Goal: Complete application form

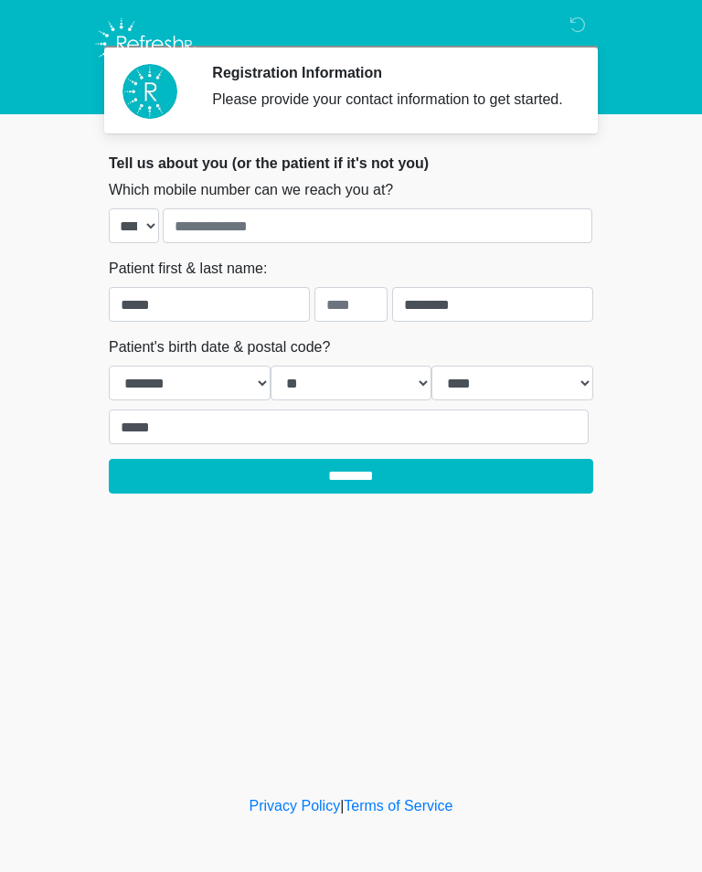
select select "*"
select select "**"
select select "****"
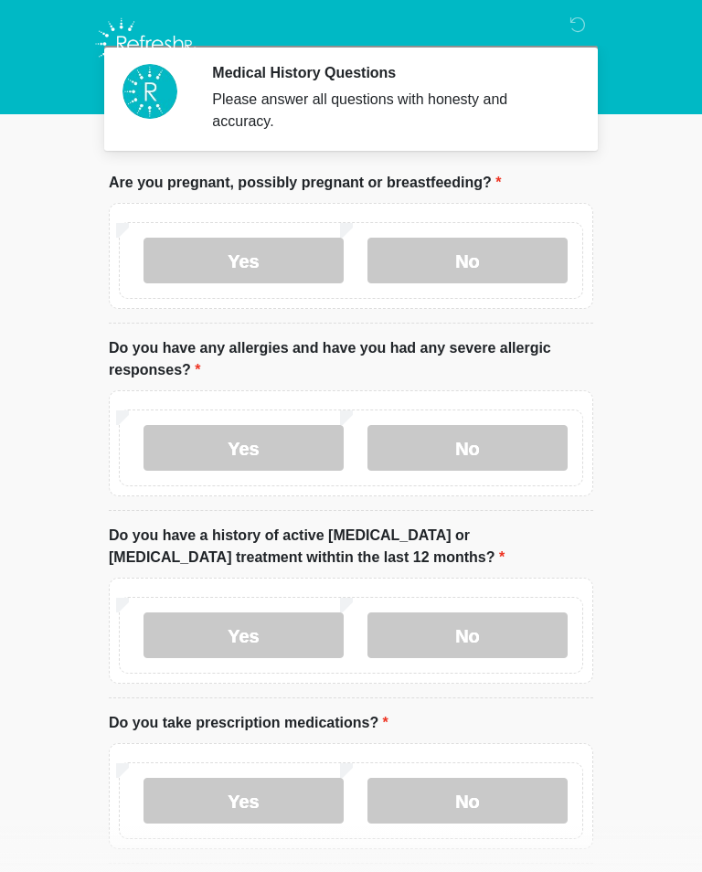
click at [500, 244] on label "No" at bounding box center [467, 261] width 200 height 46
click at [504, 449] on label "No" at bounding box center [467, 448] width 200 height 46
click at [535, 633] on label "No" at bounding box center [467, 635] width 200 height 46
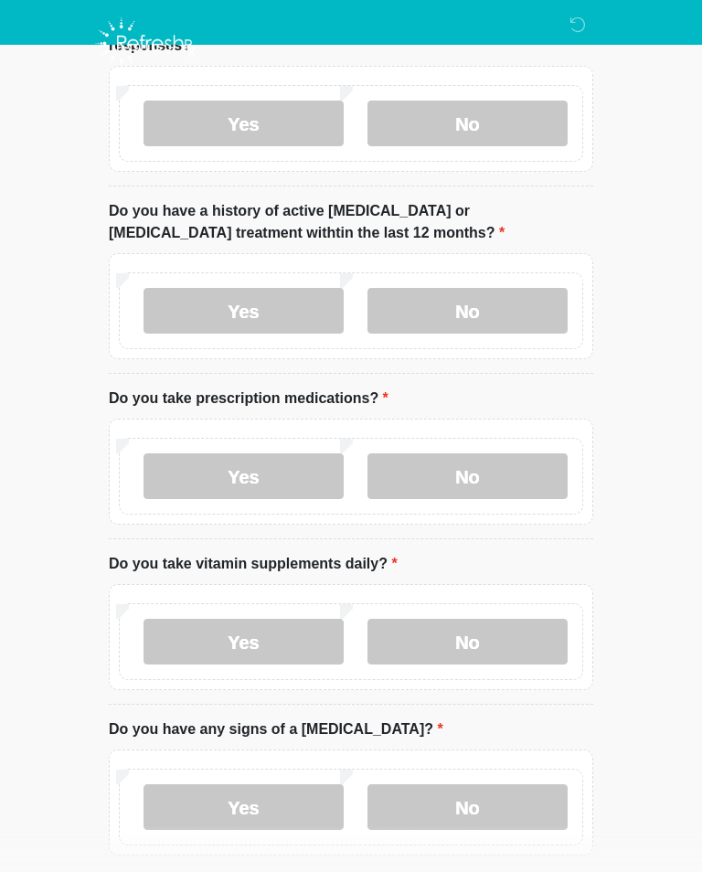
scroll to position [336, 0]
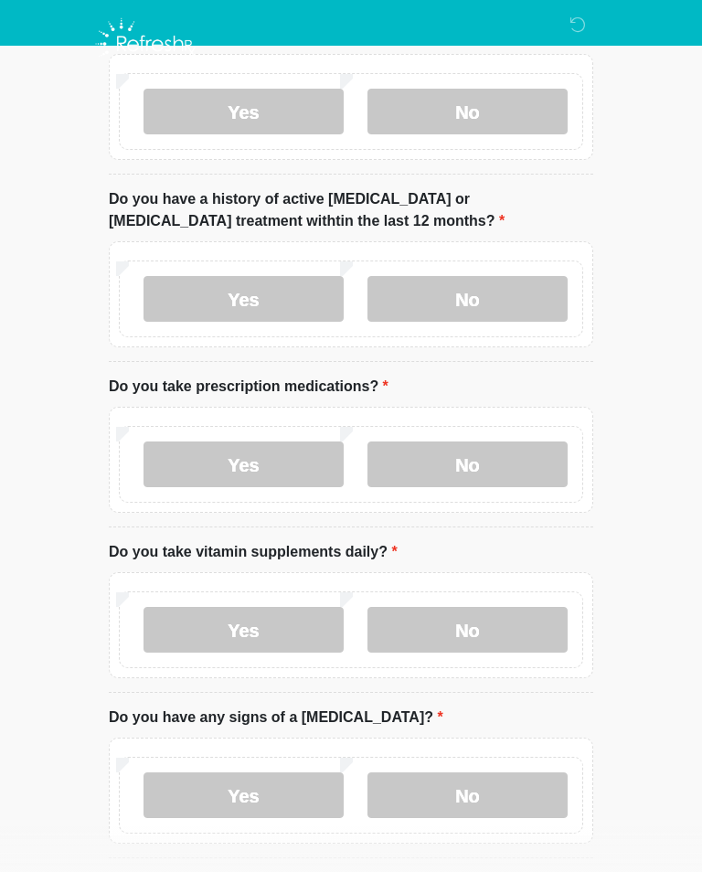
click at [177, 464] on label "Yes" at bounding box center [243, 464] width 200 height 46
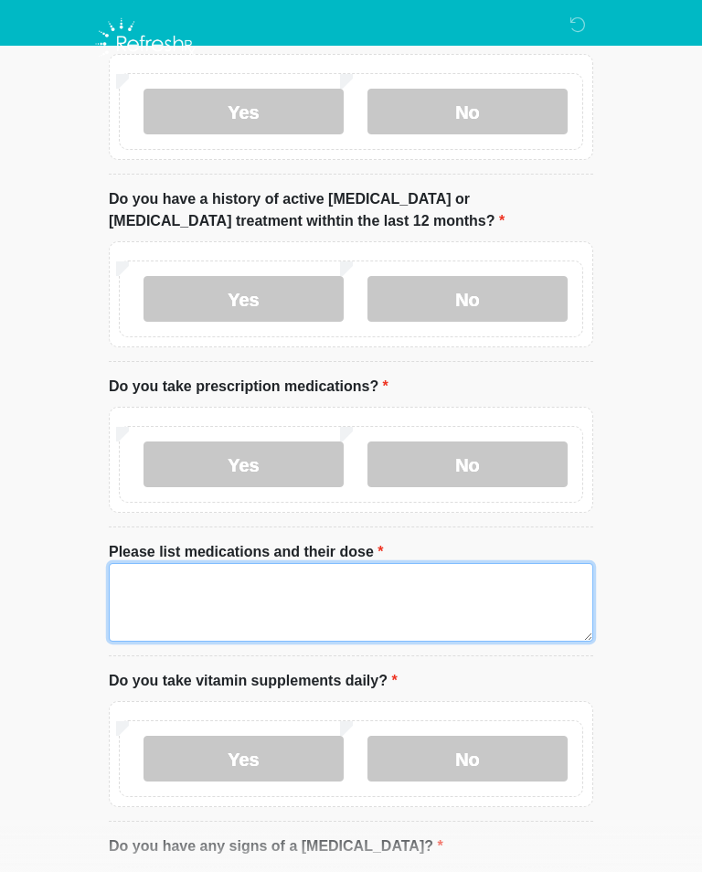
click at [170, 586] on textarea "Please list medications and their dose" at bounding box center [351, 602] width 484 height 79
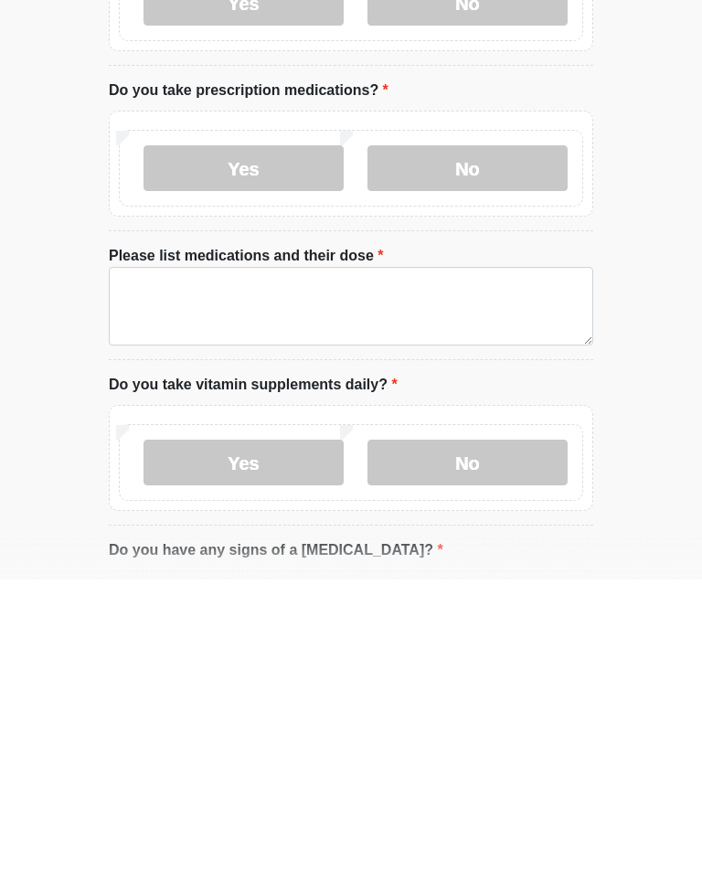
click at [493, 438] on label "No" at bounding box center [467, 461] width 200 height 46
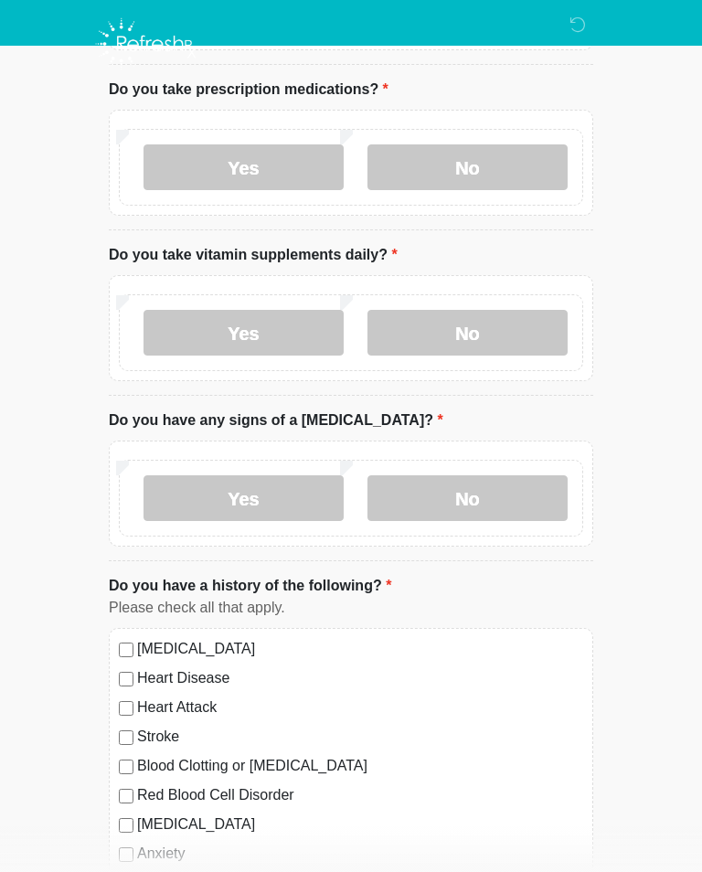
click at [299, 329] on label "Yes" at bounding box center [243, 333] width 200 height 46
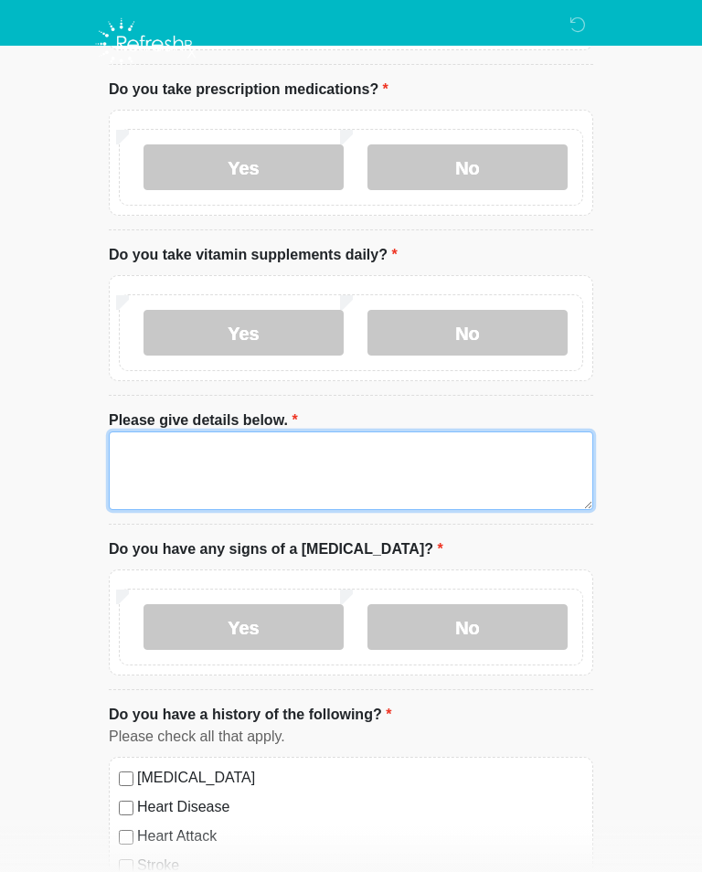
click at [338, 471] on textarea "Please give details below." at bounding box center [351, 470] width 484 height 79
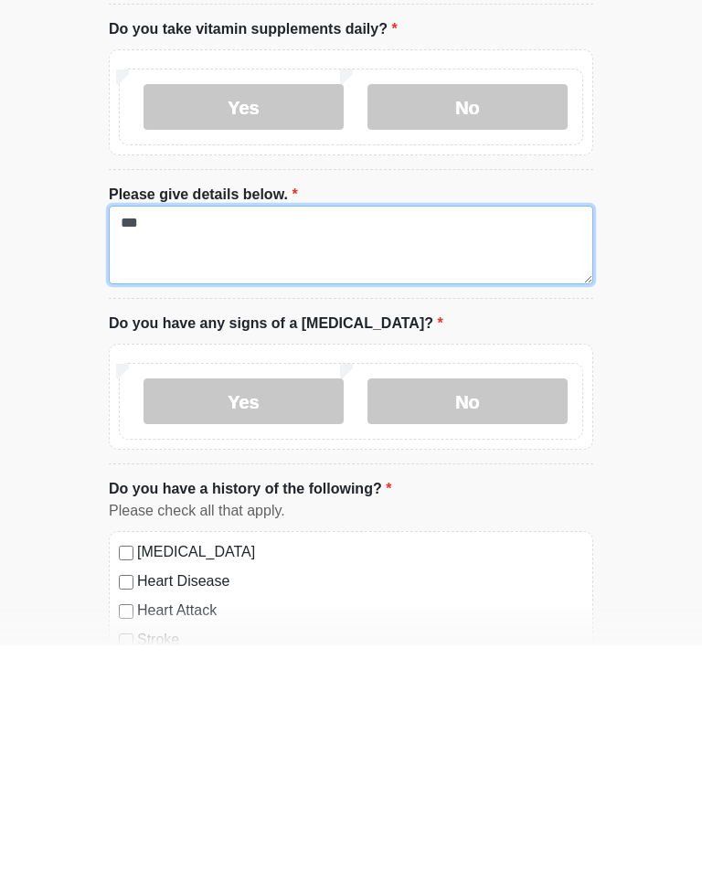
type textarea "***"
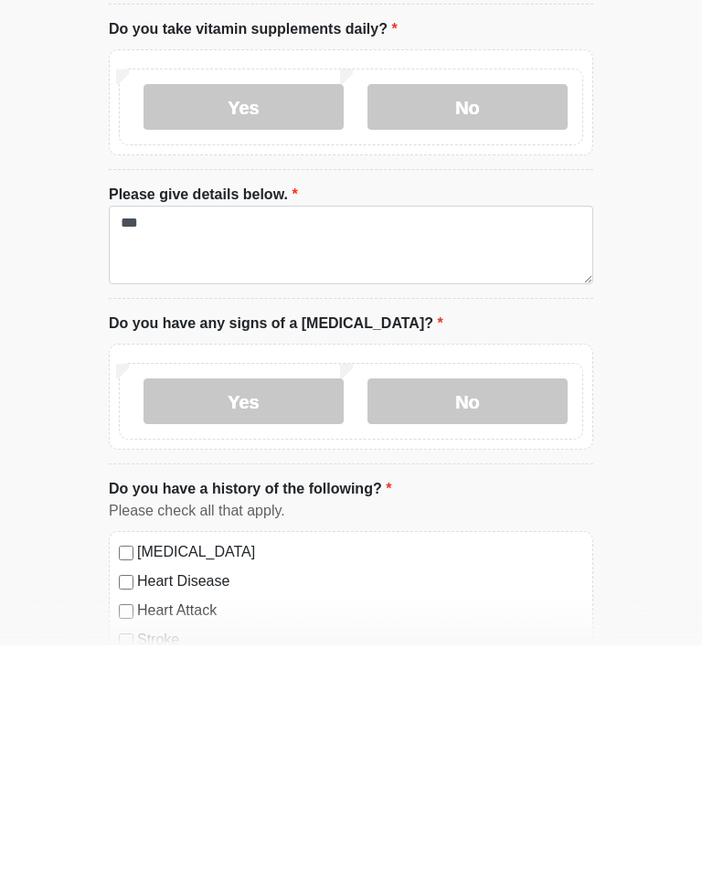
click at [487, 605] on label "No" at bounding box center [467, 628] width 200 height 46
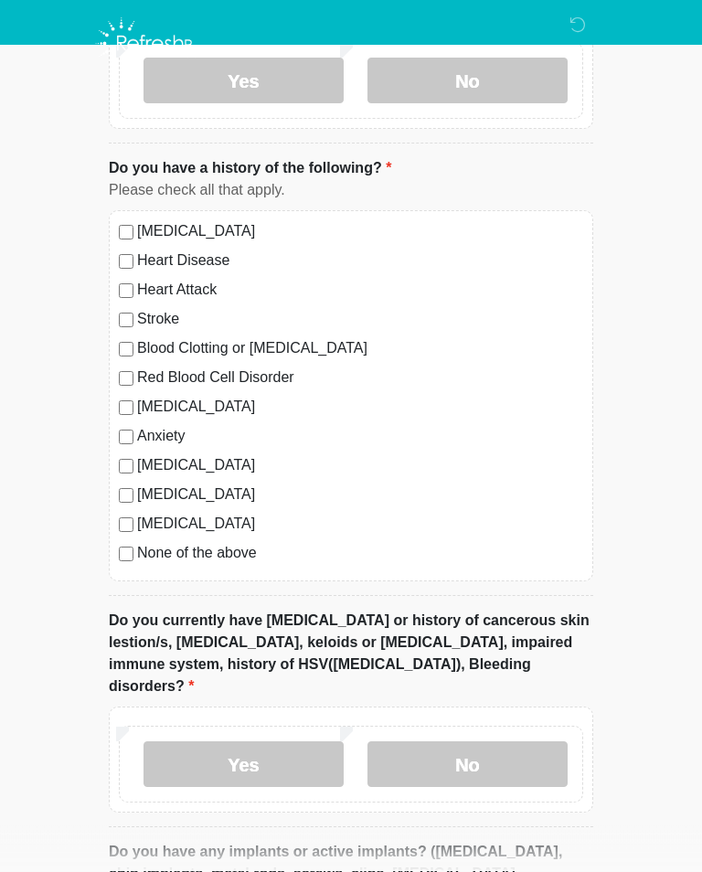
scroll to position [1247, 0]
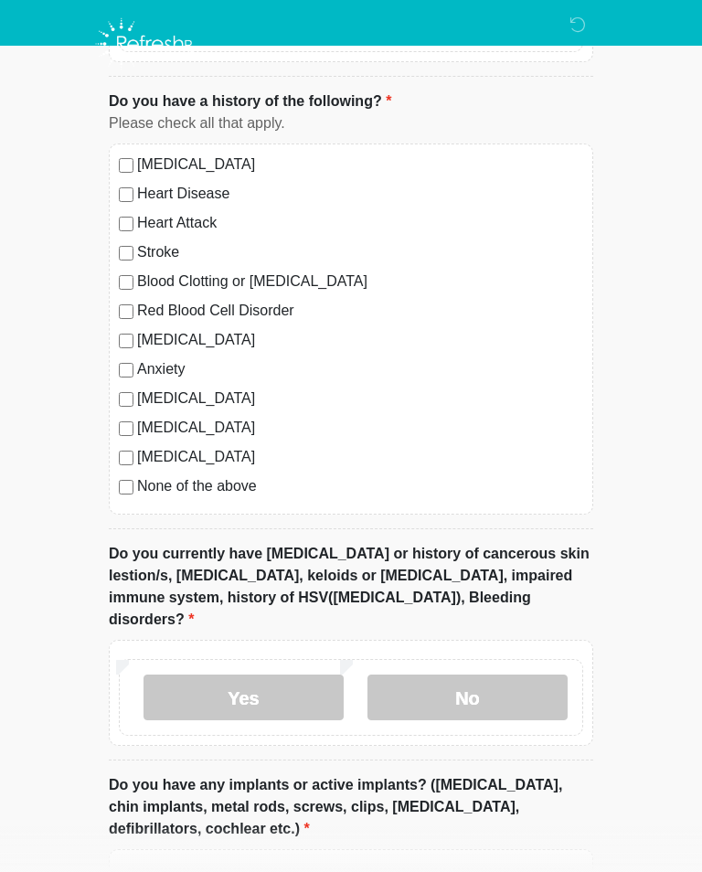
click at [488, 675] on label "No" at bounding box center [467, 698] width 200 height 46
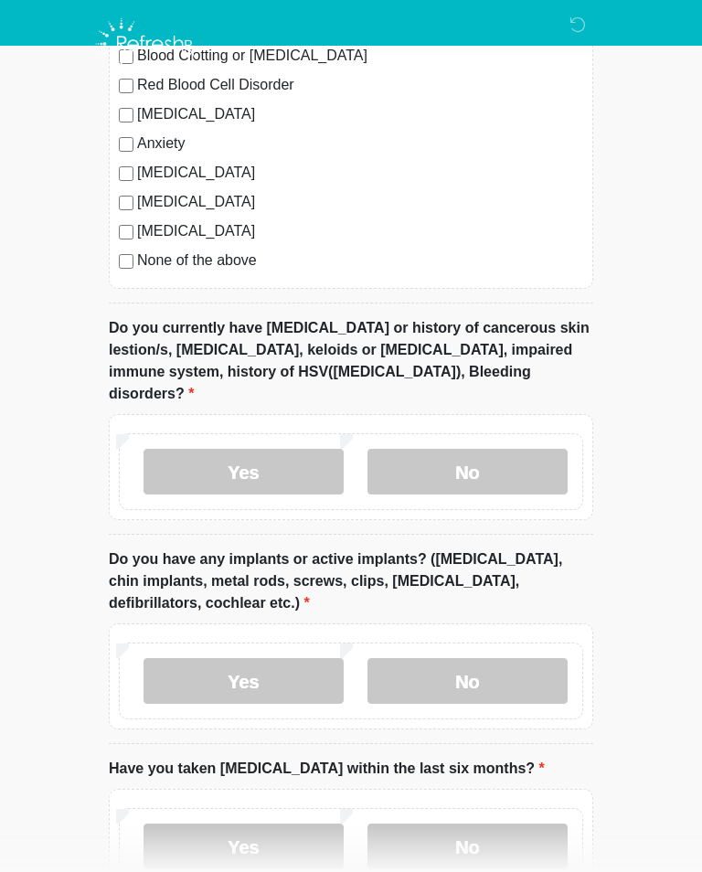
scroll to position [1471, 0]
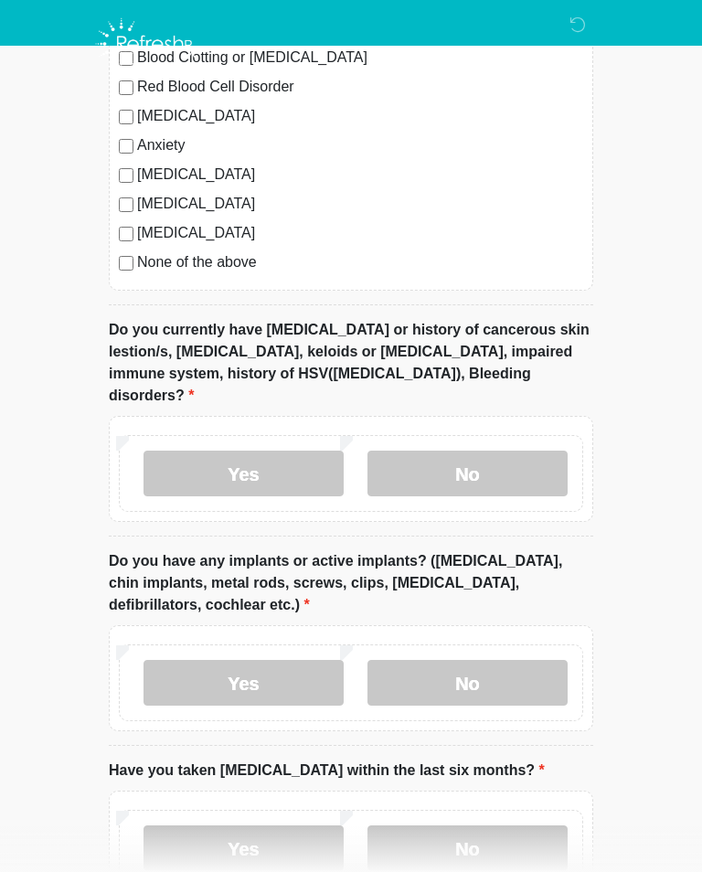
click at [497, 660] on label "No" at bounding box center [467, 683] width 200 height 46
click at [488, 825] on label "No" at bounding box center [467, 848] width 200 height 46
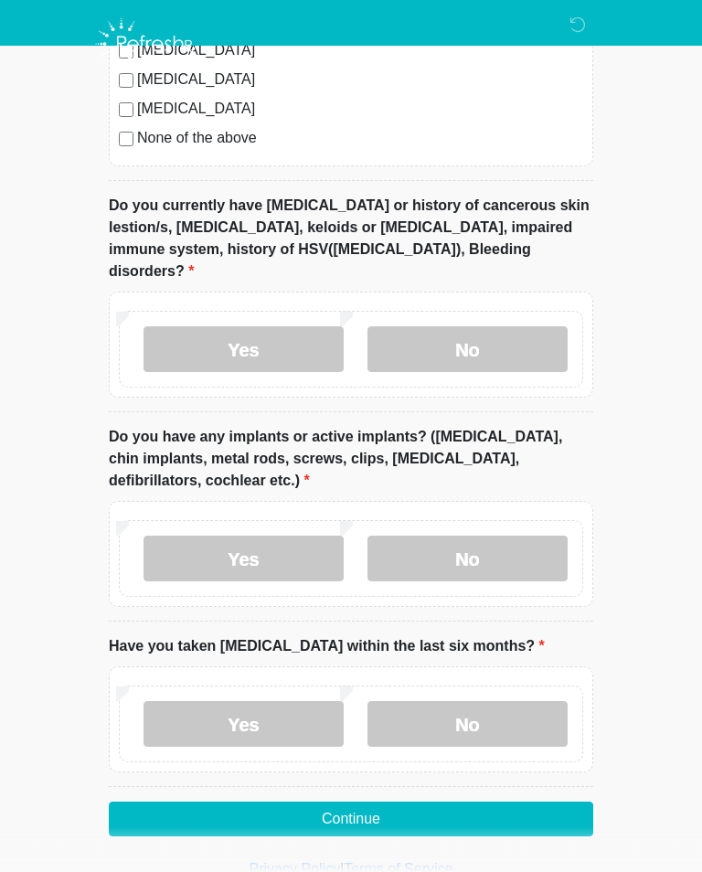
scroll to position [1603, 0]
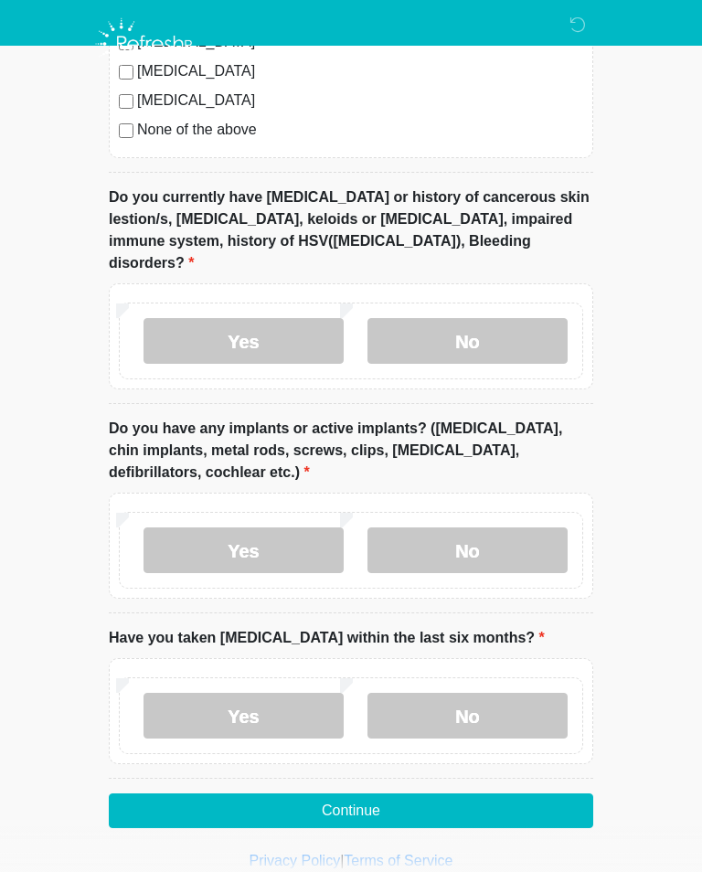
click at [362, 793] on button "Continue" at bounding box center [351, 810] width 484 height 35
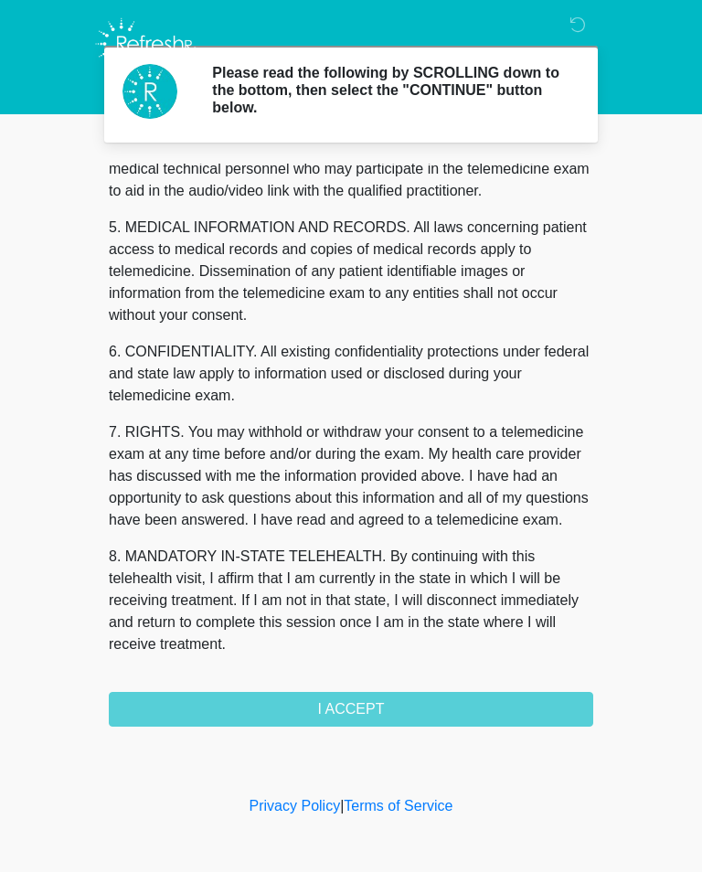
scroll to position [554, 0]
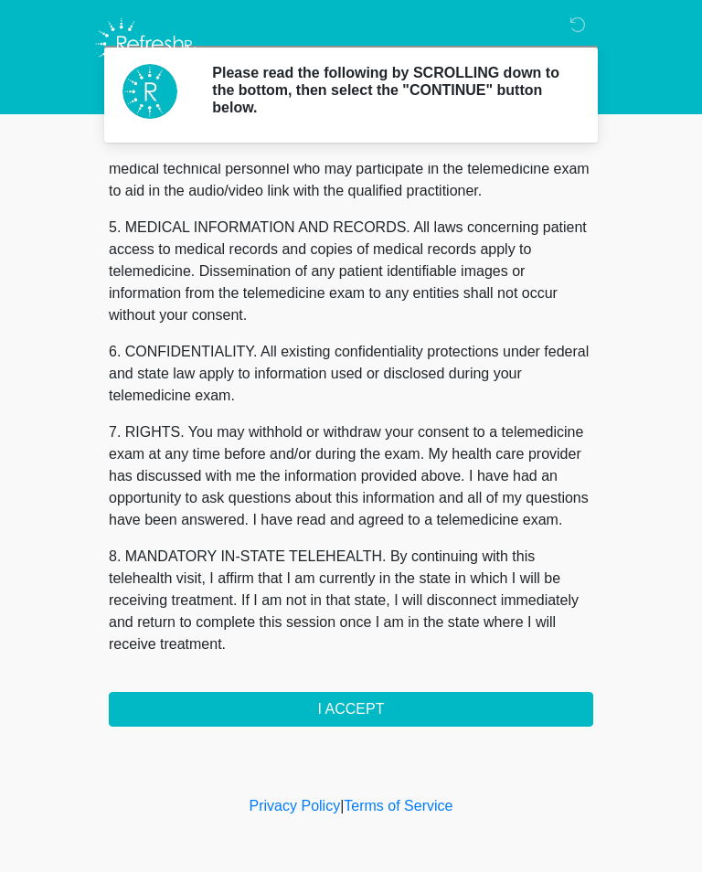
click at [383, 695] on button "I ACCEPT" at bounding box center [351, 709] width 484 height 35
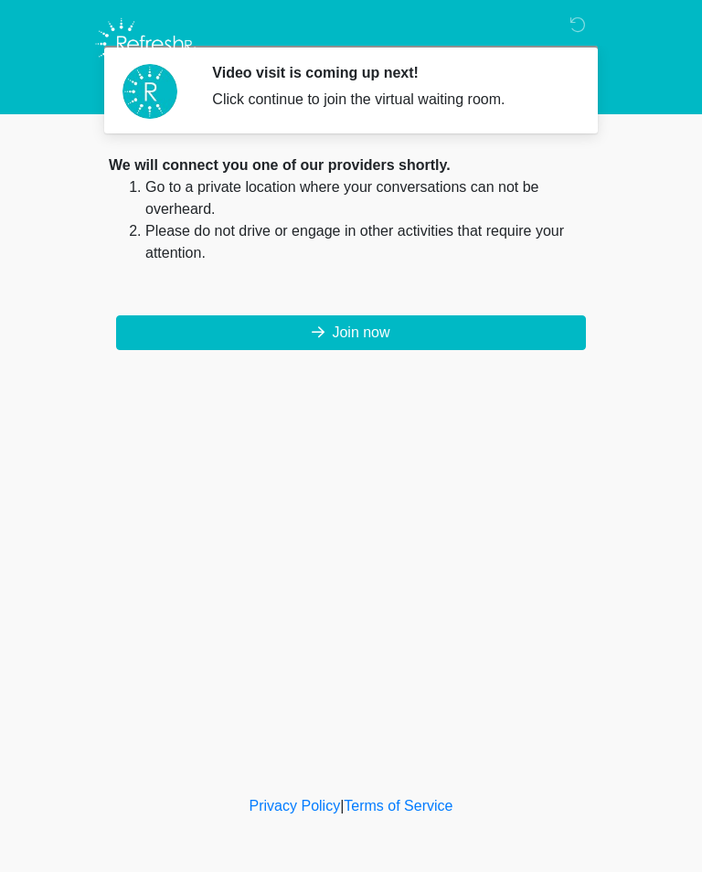
click at [438, 324] on button "Join now" at bounding box center [351, 332] width 470 height 35
